Goal: Navigation & Orientation: Find specific page/section

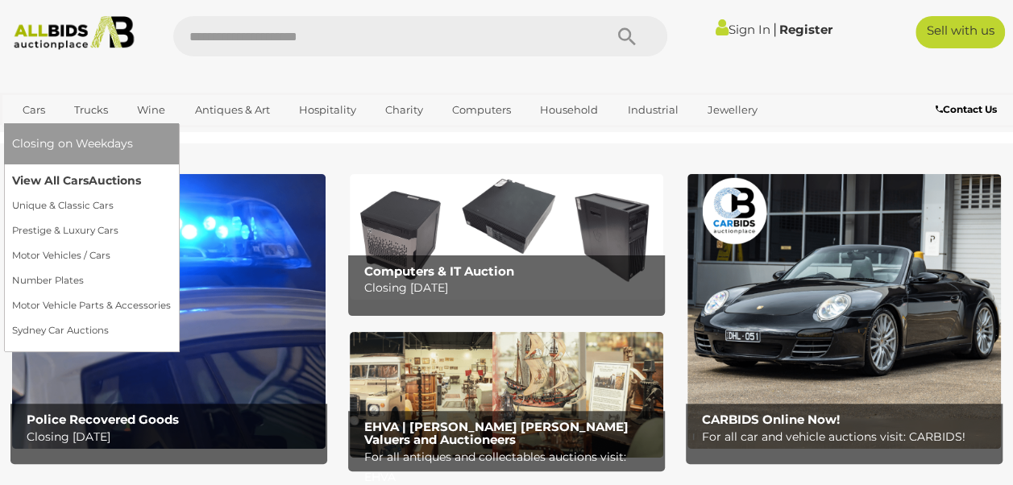
click at [71, 182] on link "View All Cars Auctions" at bounding box center [91, 180] width 159 height 25
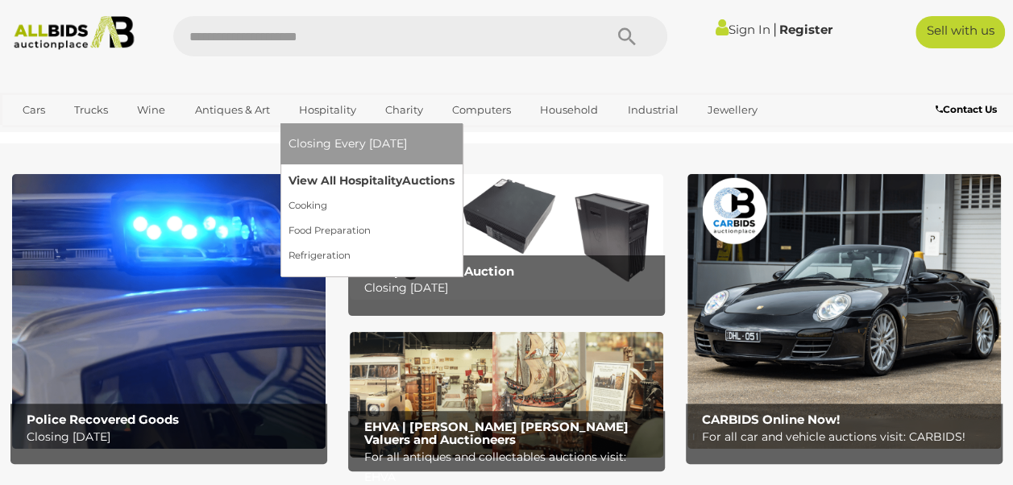
click at [326, 180] on link "View All Hospitality Auctions" at bounding box center [372, 180] width 166 height 25
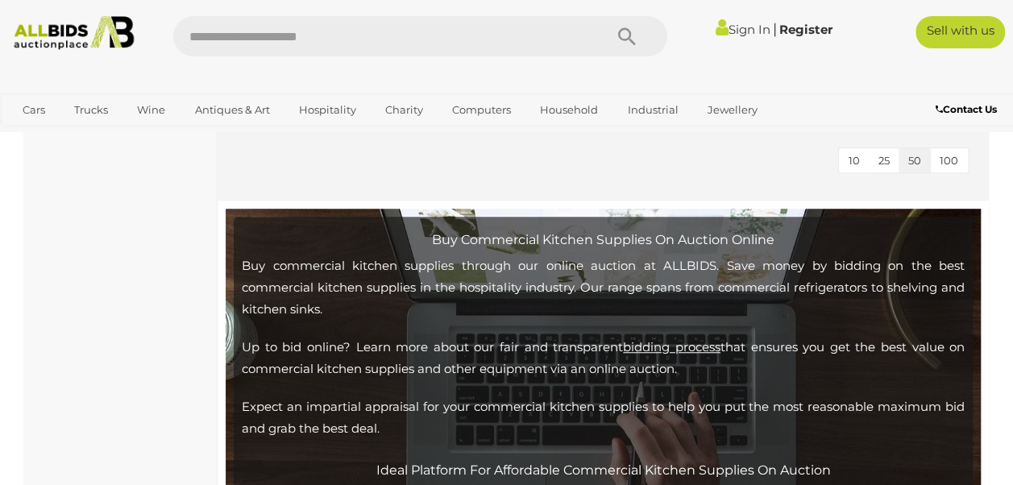
scroll to position [3480, 0]
